Goal: Understand process/instructions

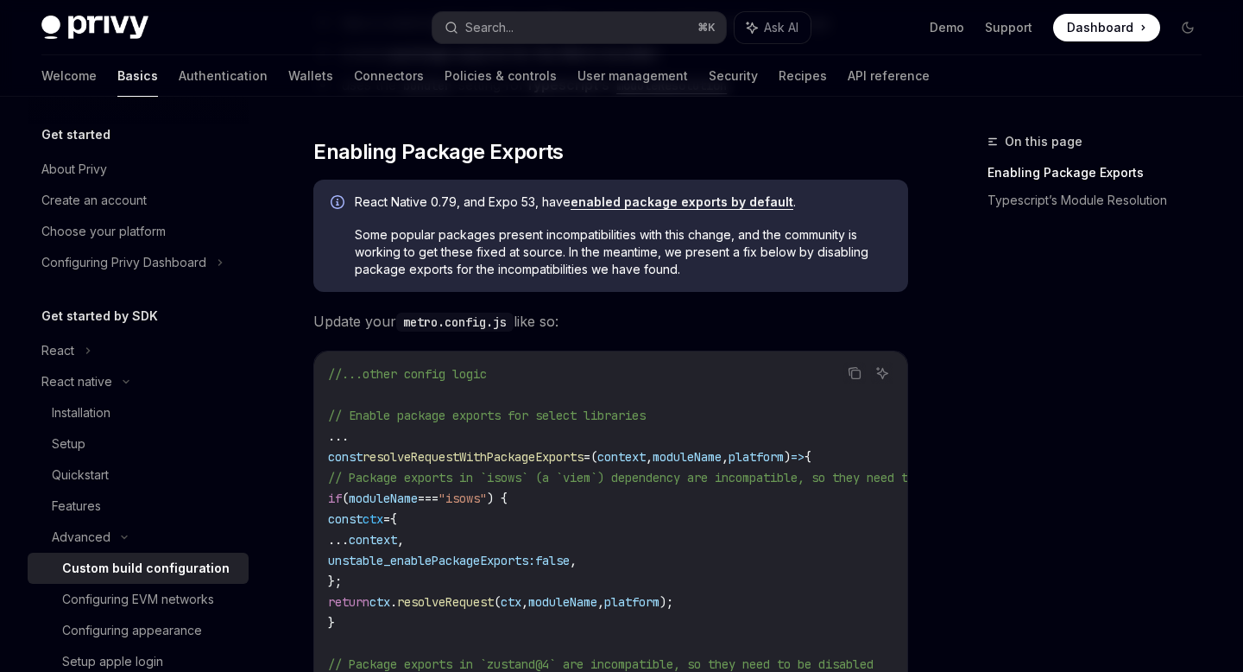
scroll to position [344, 0]
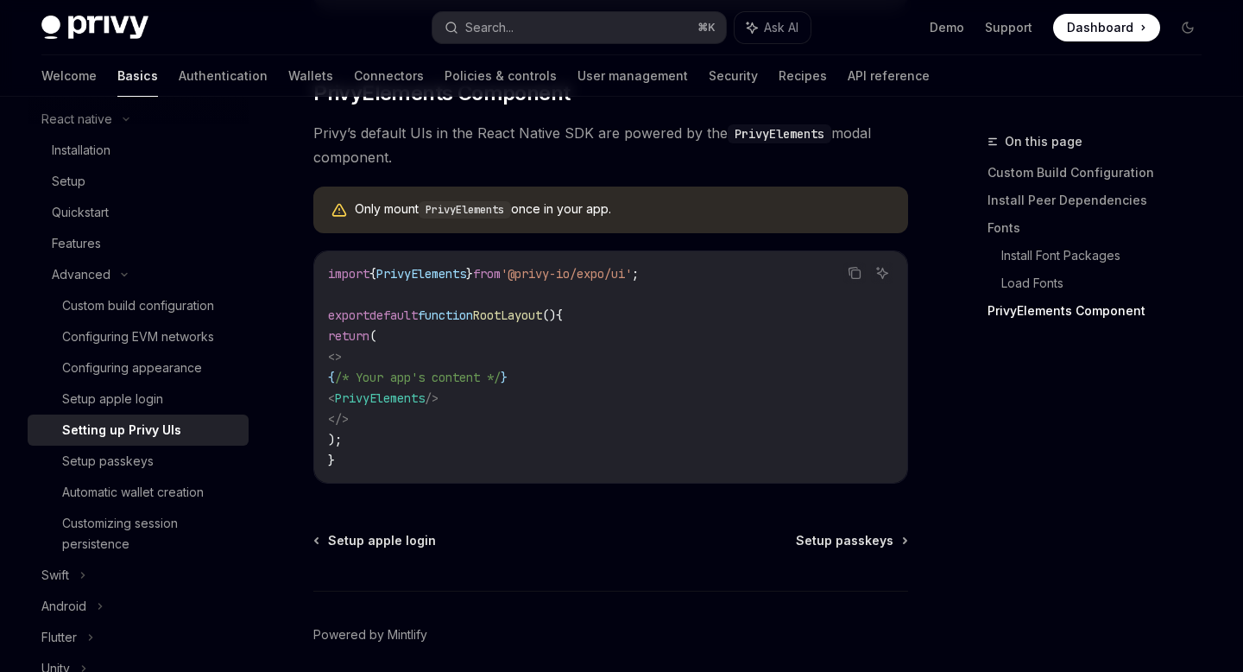
scroll to position [1365, 0]
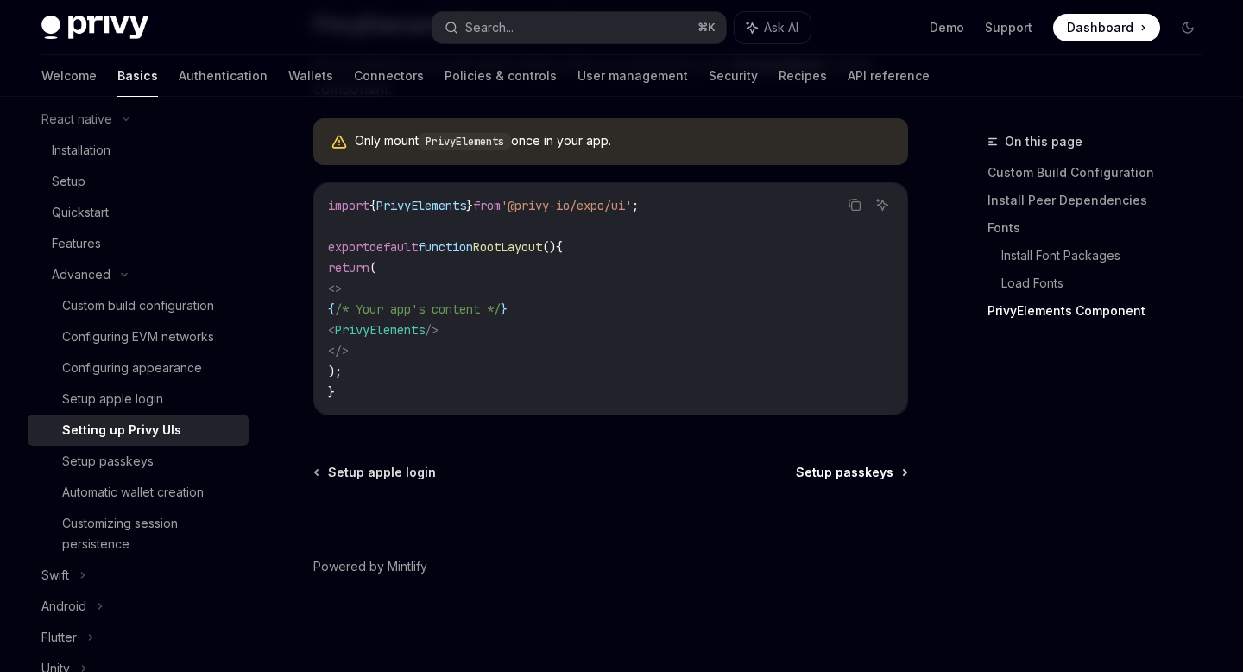
click at [865, 472] on span "Setup passkeys" at bounding box center [845, 472] width 98 height 17
type textarea "*"
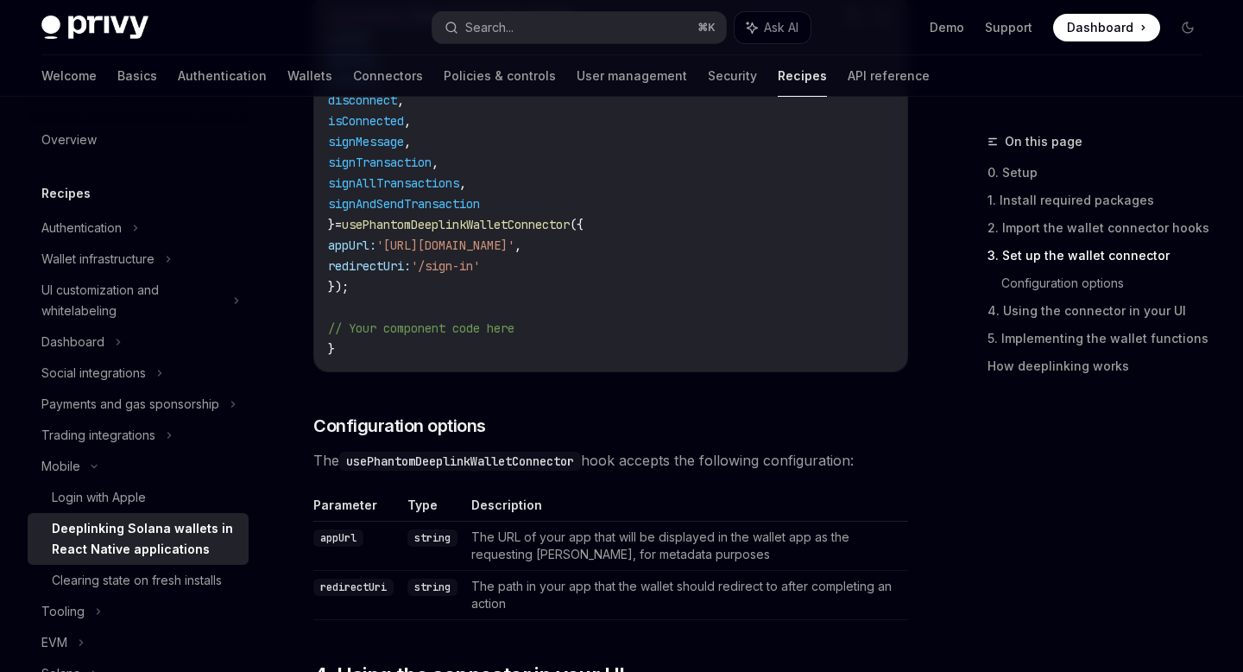
scroll to position [1330, 0]
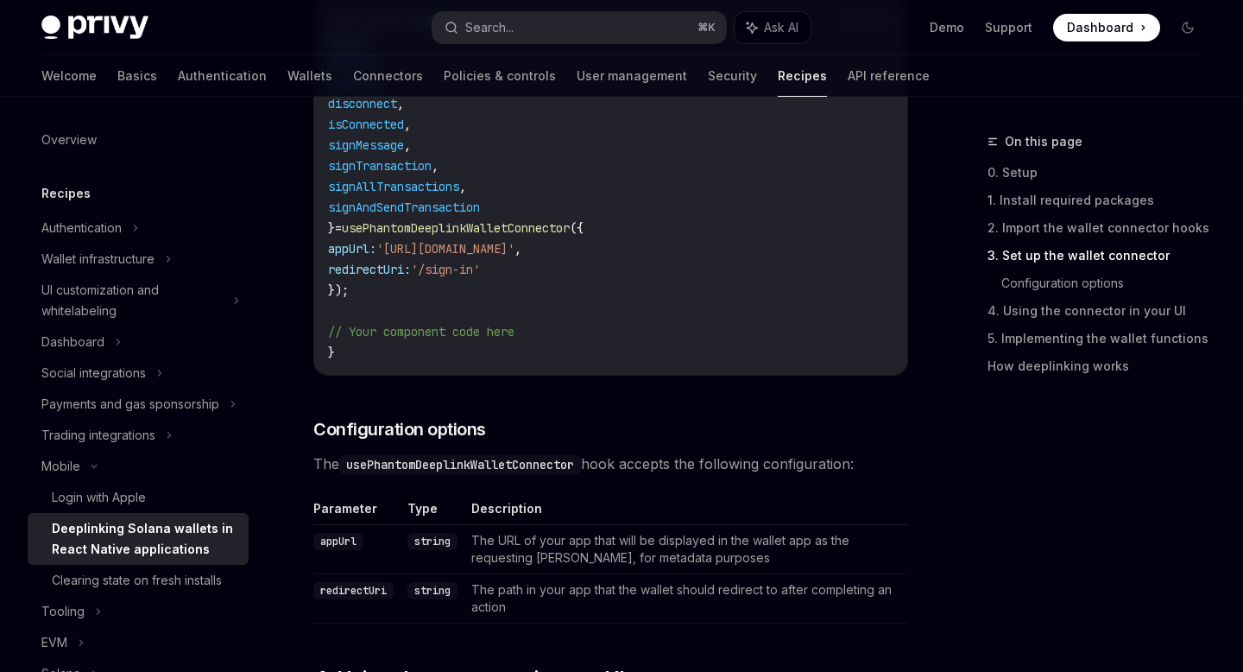
click at [434, 230] on span "usePhantomDeeplinkWalletConnector" at bounding box center [456, 228] width 228 height 16
copy span "usePhantomDeeplinkWalletConnector"
